Goal: Check status

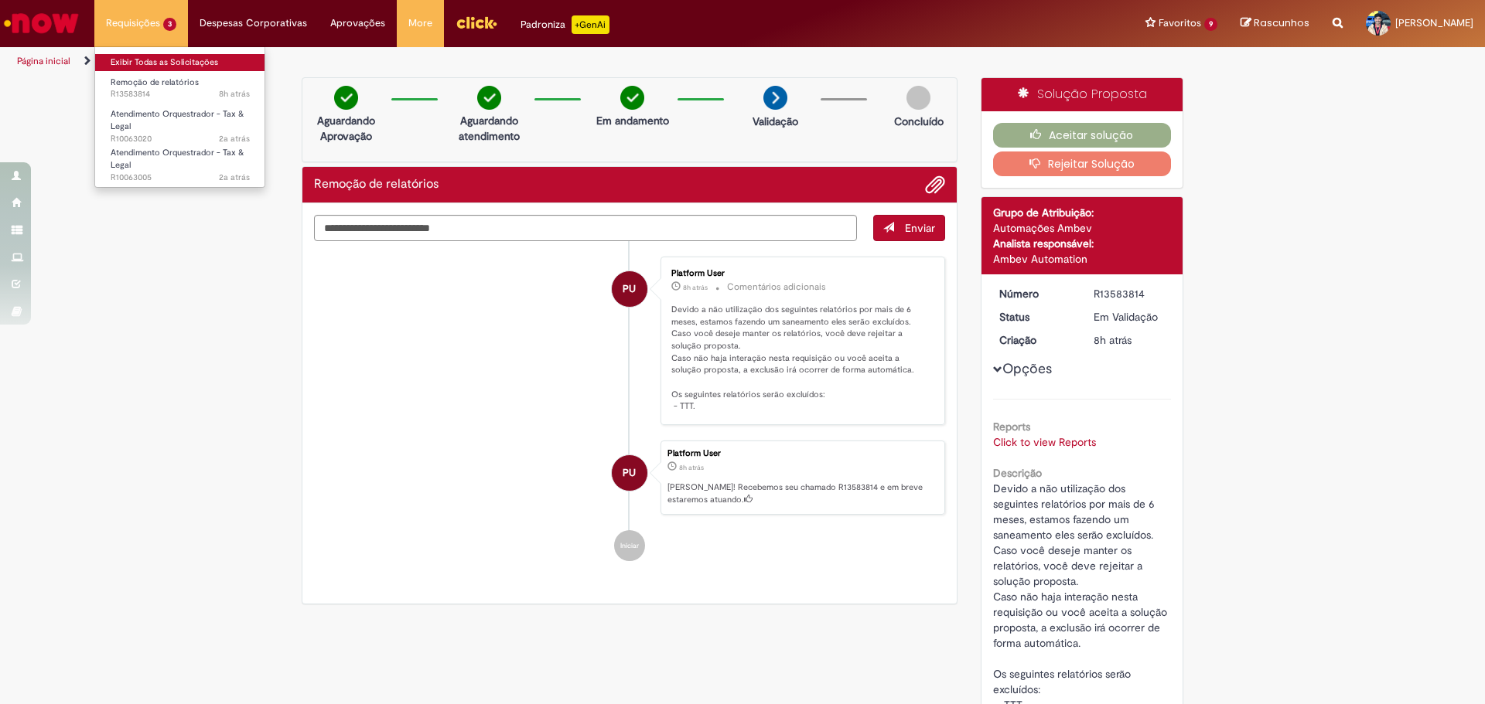
drag, startPoint x: 193, startPoint y: 63, endPoint x: 428, endPoint y: 91, distance: 236.8
click at [0, 0] on link "Exibir Todas as Solicitações" at bounding box center [0, 0] width 0 height 0
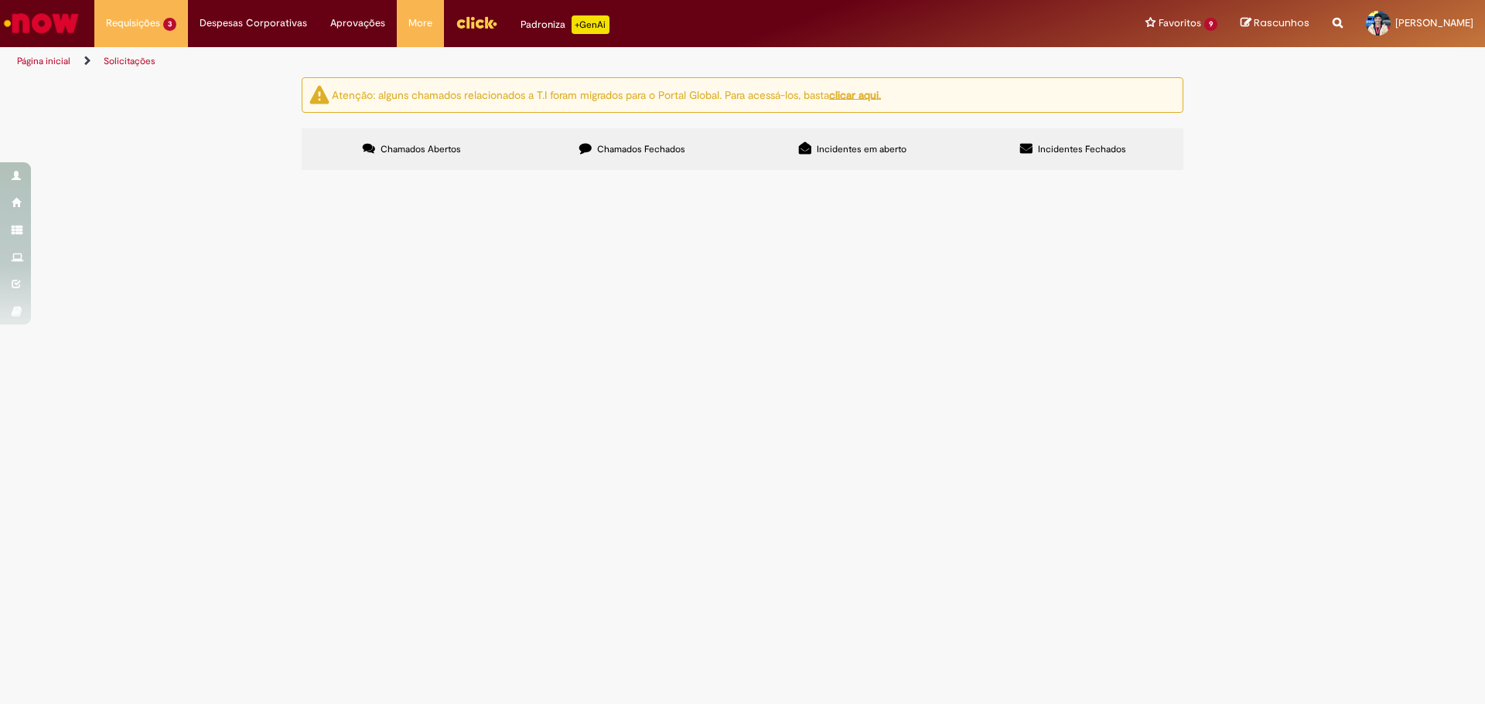
click at [0, 0] on button at bounding box center [0, 0] width 0 height 0
click at [558, 151] on label "Chamados Fechados" at bounding box center [632, 149] width 220 height 42
click at [0, 0] on td "Olá, pessoal, tudo bem? Meu crachá não está sedo identificado pela catraca, log…" at bounding box center [0, 0] width 0 height 0
click at [0, 0] on td "Solucionado" at bounding box center [0, 0] width 0 height 0
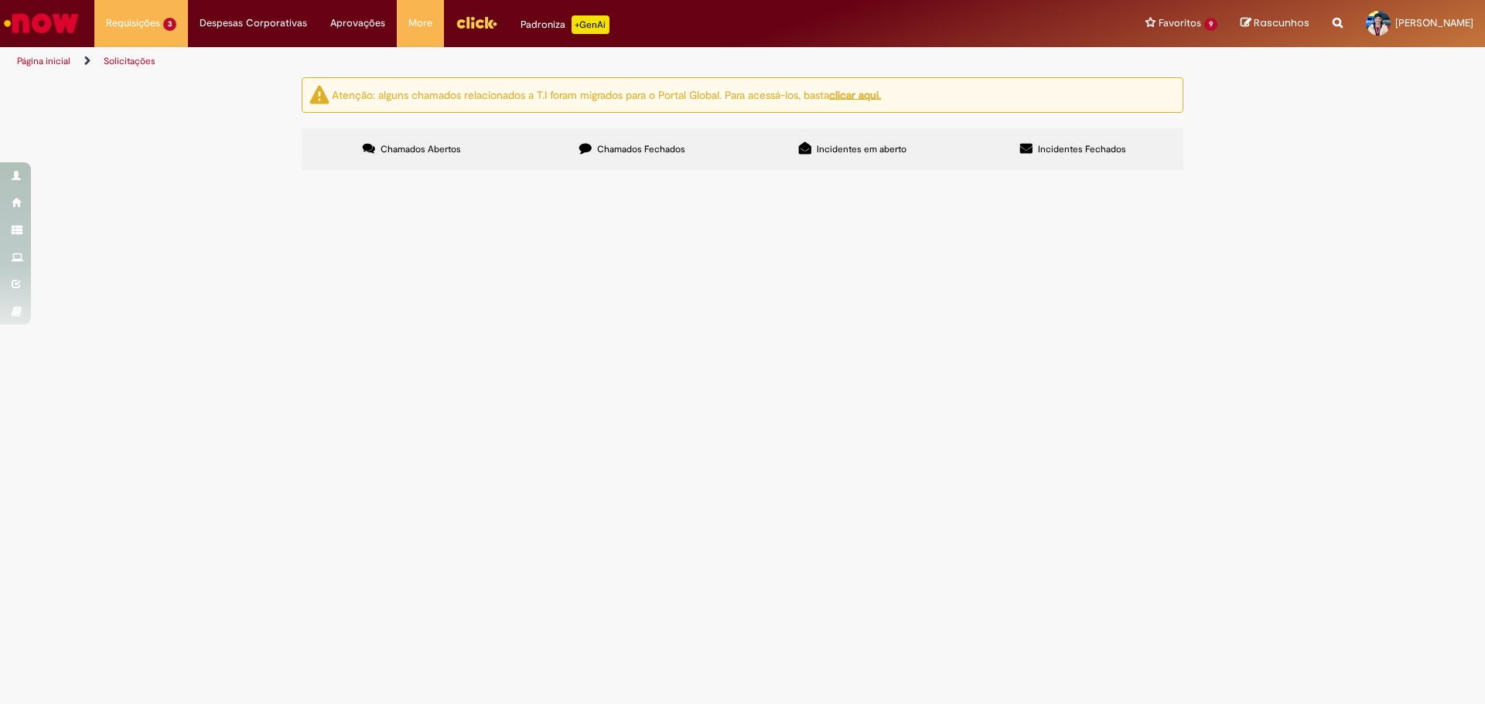
click at [0, 0] on span "Solucionado" at bounding box center [0, 0] width 0 height 0
click at [0, 0] on span "Olá, pessoal, tudo bem? Meu crachá não está sedo identificado pela catraca, log…" at bounding box center [0, 0] width 0 height 0
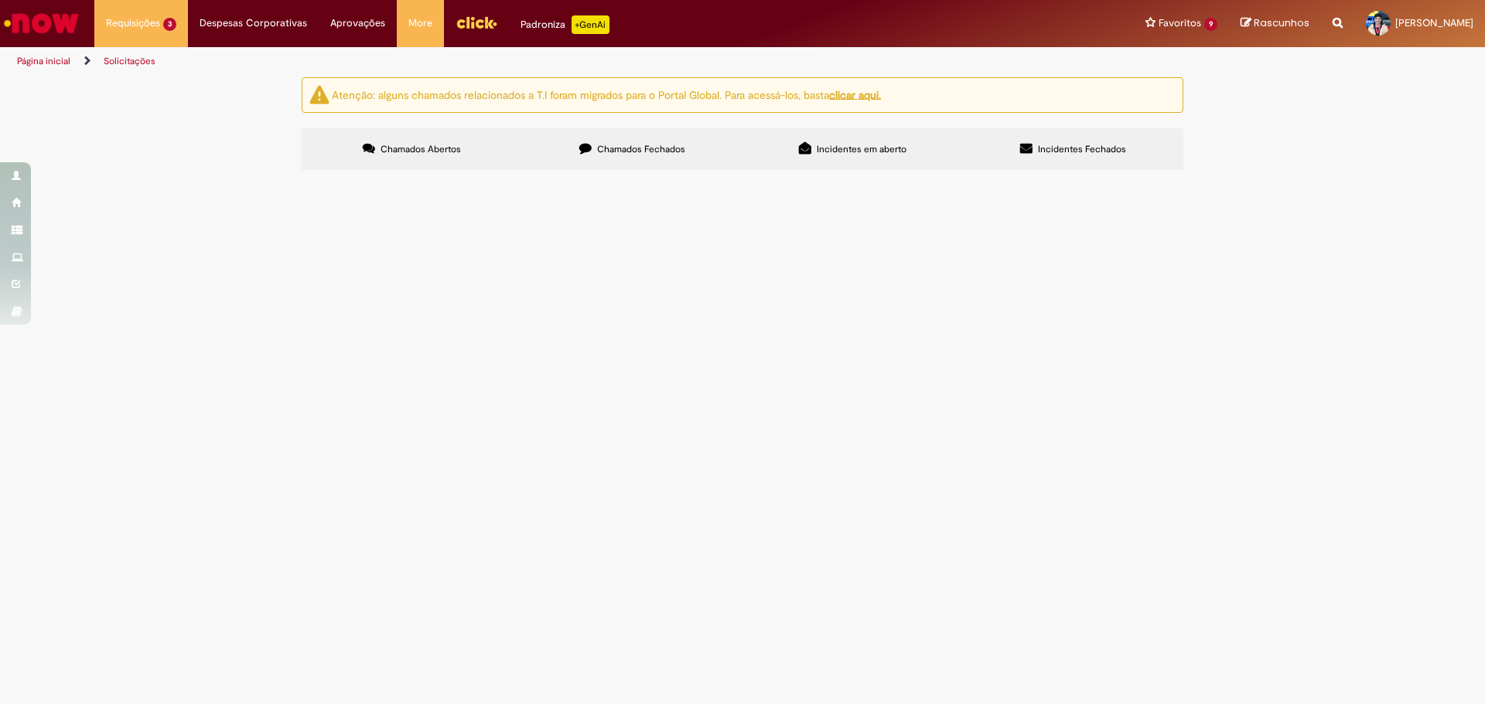
click at [0, 0] on span "Olá, pessoal, tudo bem? Meu crachá não está sedo identificado pela catraca, log…" at bounding box center [0, 0] width 0 height 0
drag, startPoint x: 695, startPoint y: 288, endPoint x: 688, endPoint y: 269, distance: 19.8
click at [0, 0] on table "Número Oferta Descrição Fase Status Pesquisa Satisfação Encerrado R13543587 Ser…" at bounding box center [0, 0] width 0 height 0
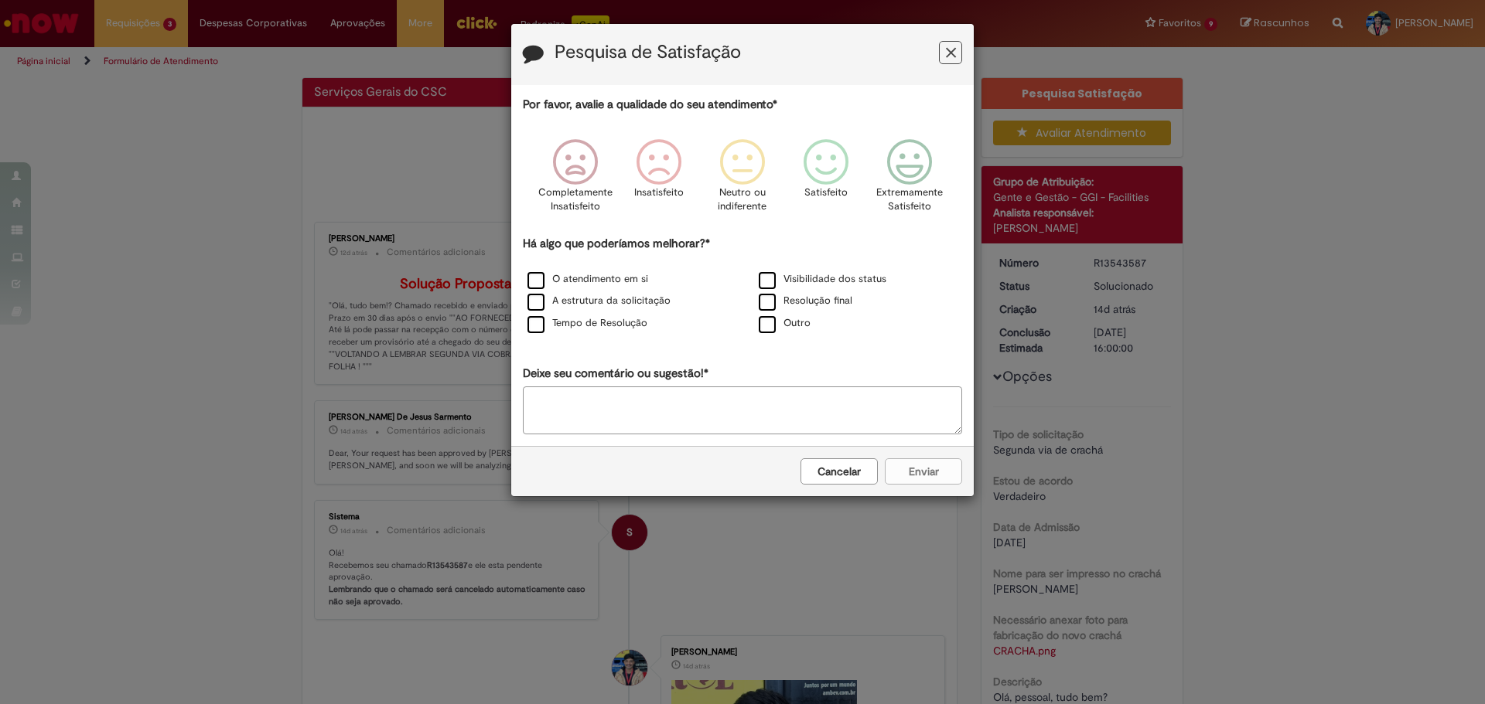
click at [956, 58] on button "Feedback" at bounding box center [950, 52] width 23 height 23
